Goal: Navigation & Orientation: Find specific page/section

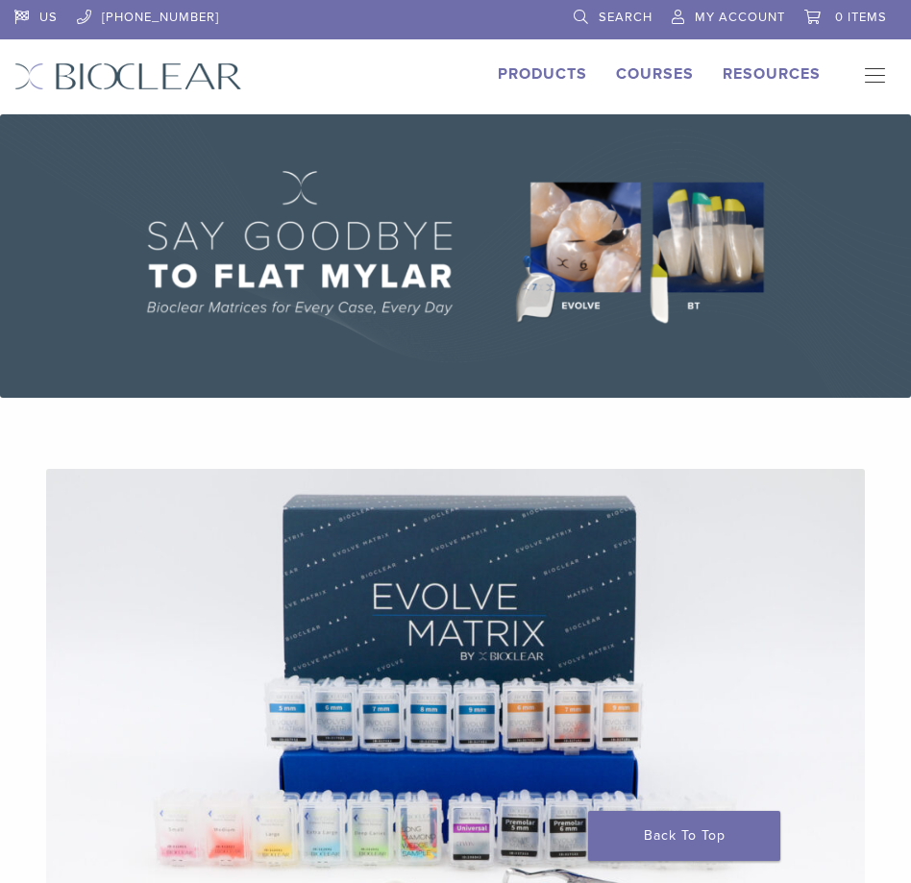
click at [49, 18] on link "US" at bounding box center [35, 14] width 43 height 29
click at [43, 17] on link "US" at bounding box center [35, 14] width 43 height 29
click at [48, 19] on link "US" at bounding box center [35, 14] width 43 height 29
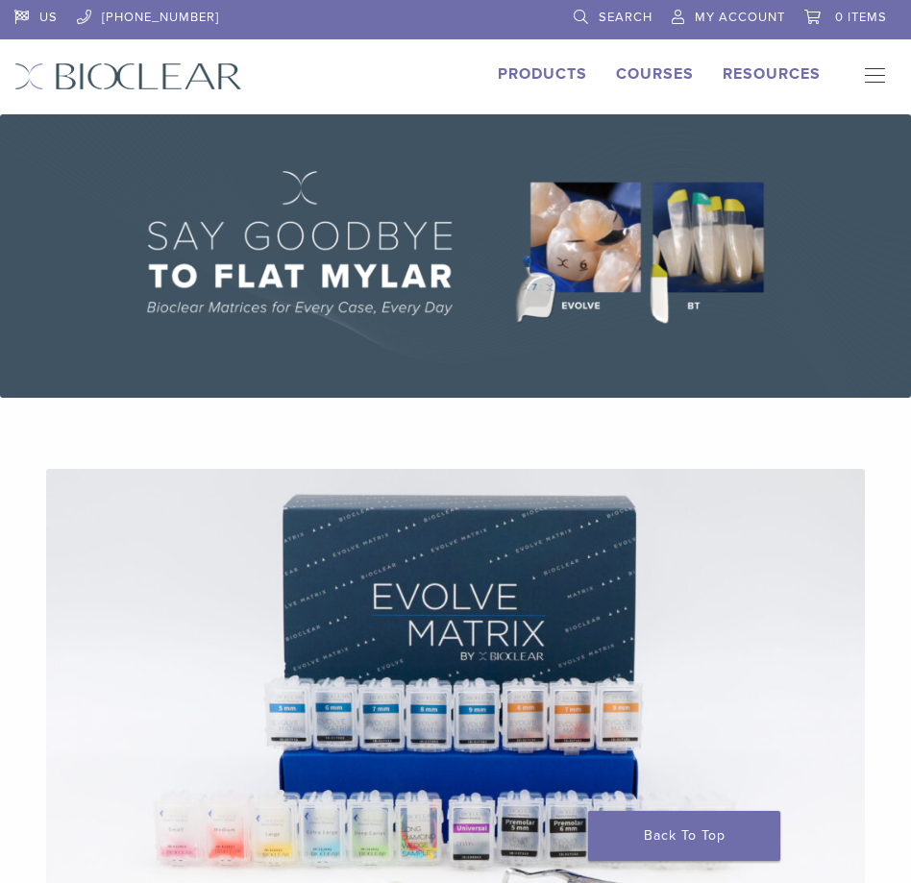
click at [48, 19] on link "US" at bounding box center [35, 14] width 43 height 29
click at [24, 12] on link "US" at bounding box center [35, 14] width 43 height 29
click at [24, 24] on link "US" at bounding box center [35, 14] width 43 height 29
click at [288, 35] on li at bounding box center [396, 19] width 316 height 39
